Goal: Find specific page/section: Find specific page/section

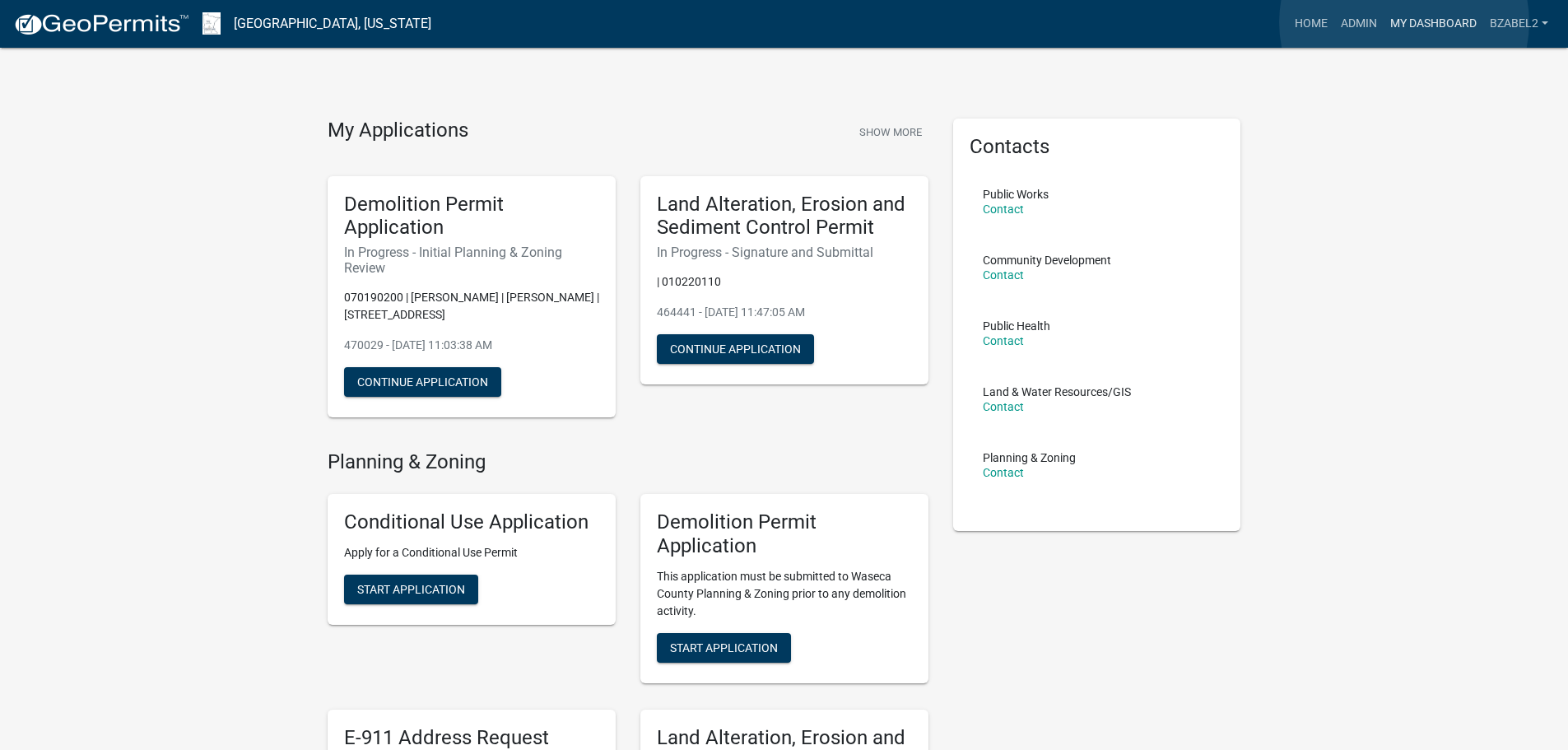
click at [1404, 22] on link "My Dashboard" at bounding box center [1433, 24] width 100 height 31
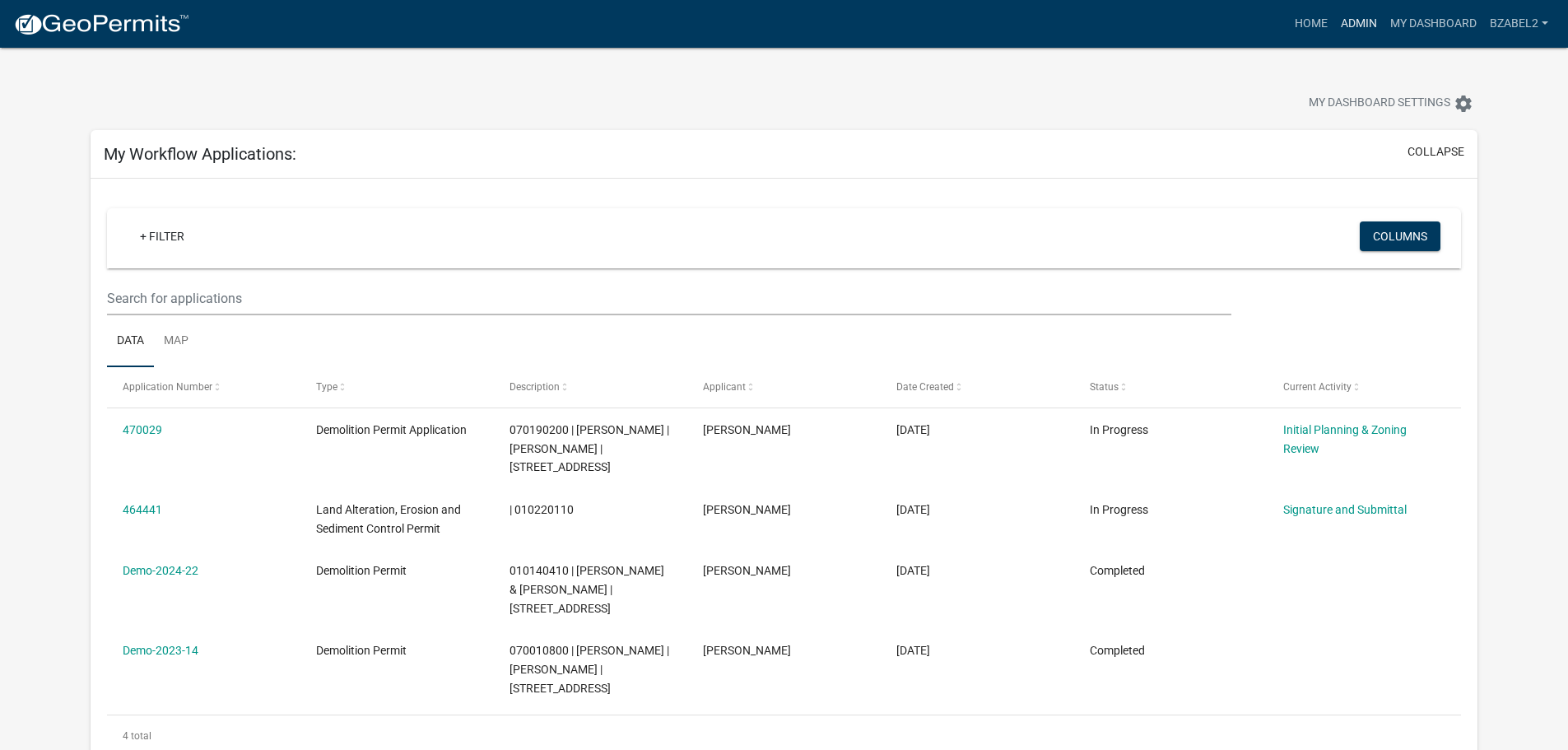
click at [1357, 20] on link "Admin" at bounding box center [1358, 24] width 49 height 31
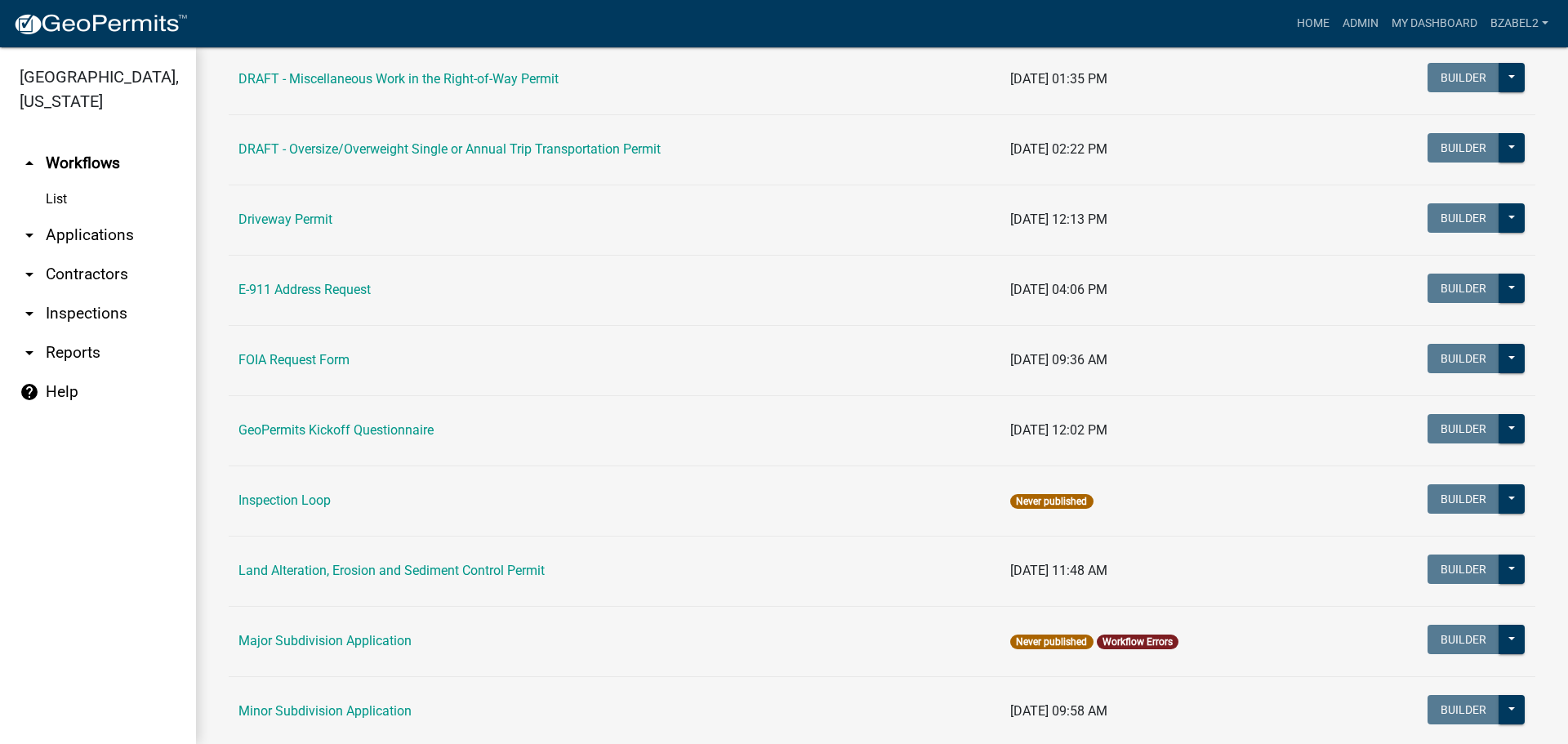
scroll to position [490, 0]
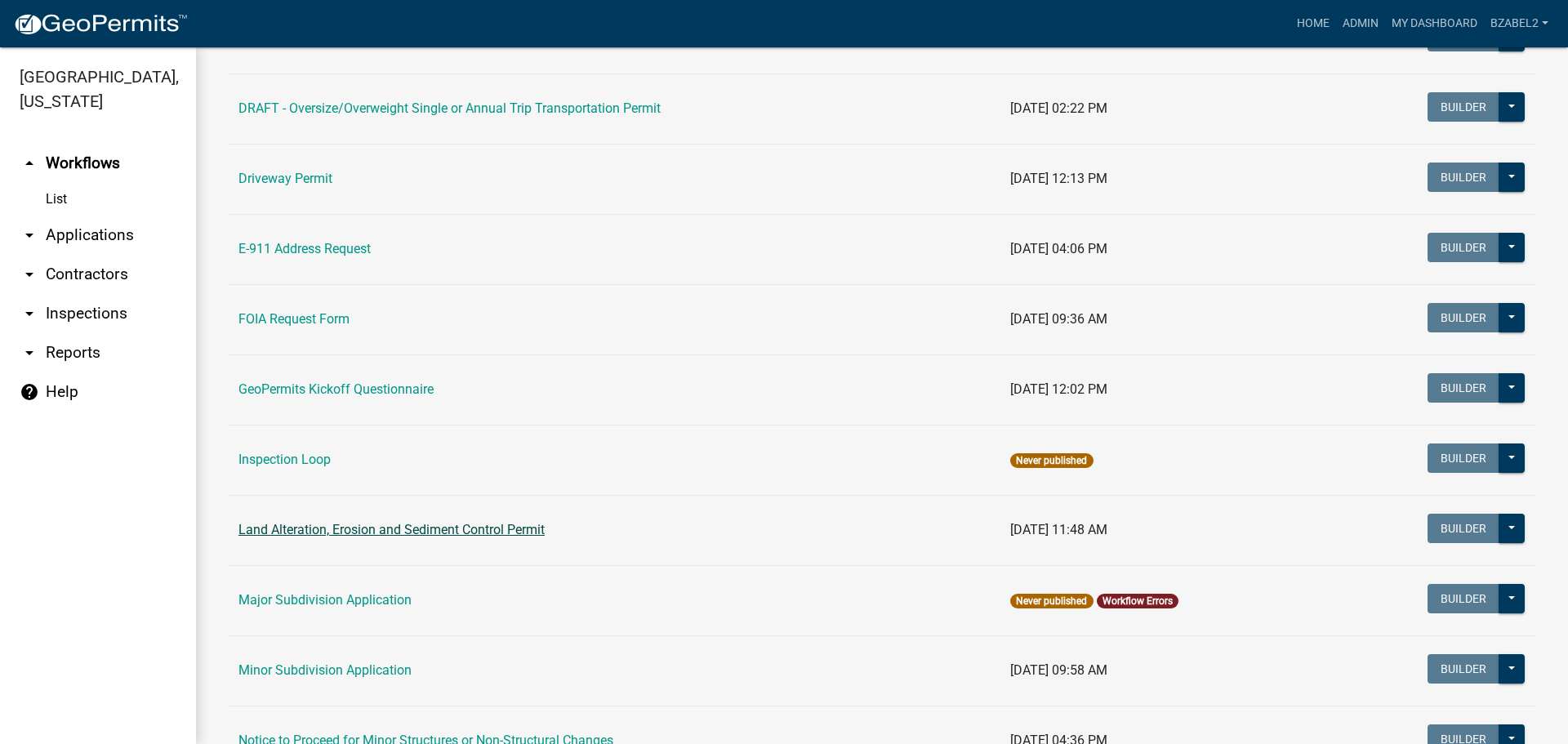
click at [417, 532] on link "Land Alteration, Erosion and Sediment Control Permit" at bounding box center [392, 530] width 306 height 15
